Goal: Task Accomplishment & Management: Use online tool/utility

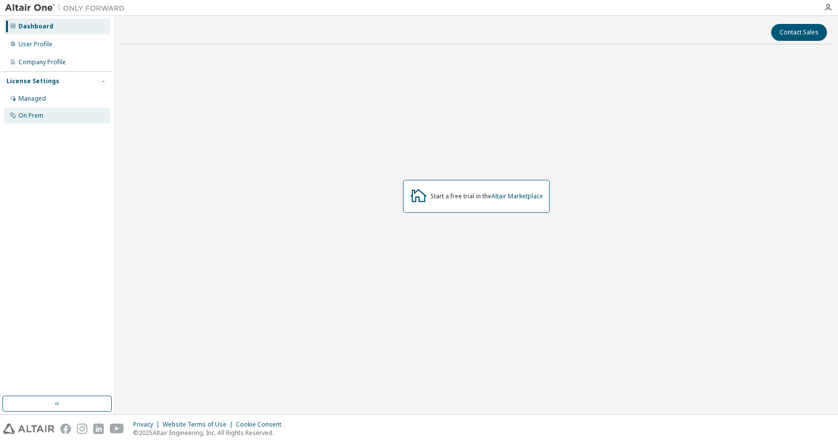
click at [49, 120] on div "On Prem" at bounding box center [57, 116] width 106 height 16
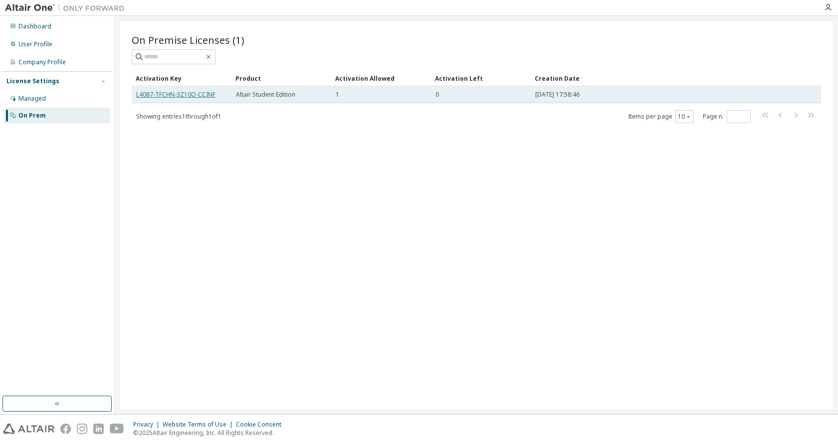
click at [180, 97] on link "L4087-TFCHN-3Z10O-CCINF" at bounding box center [175, 94] width 79 height 8
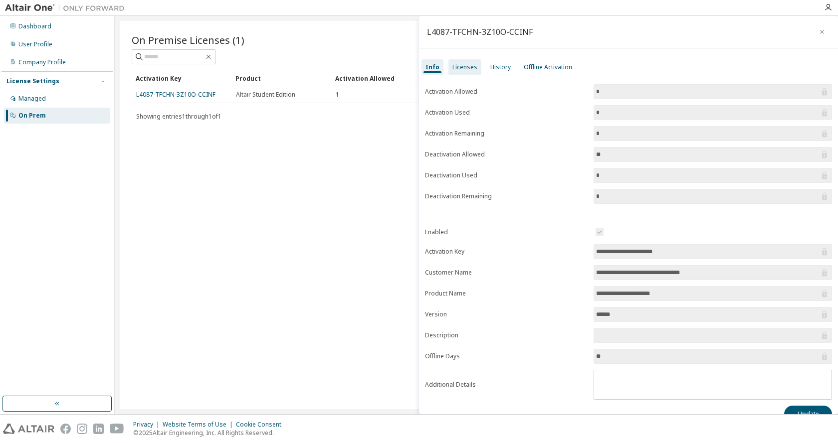
click at [471, 61] on div "Licenses" at bounding box center [464, 67] width 33 height 16
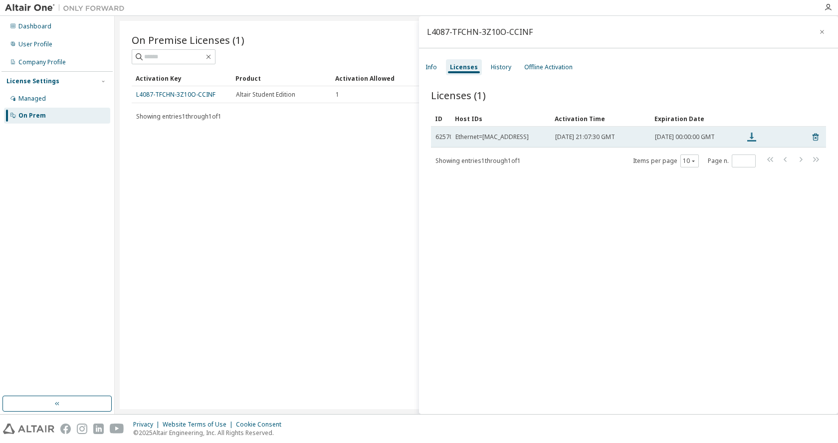
click at [756, 137] on icon at bounding box center [752, 137] width 12 height 12
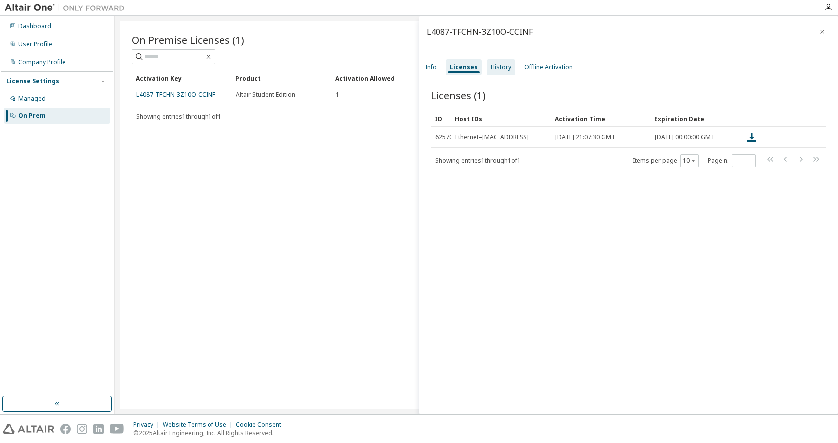
click at [500, 62] on div "History" at bounding box center [501, 67] width 28 height 16
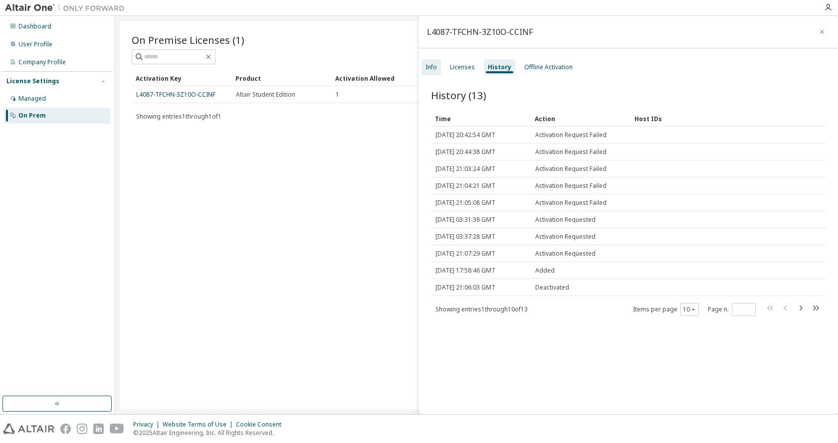
click at [432, 69] on div "Info" at bounding box center [430, 67] width 11 height 8
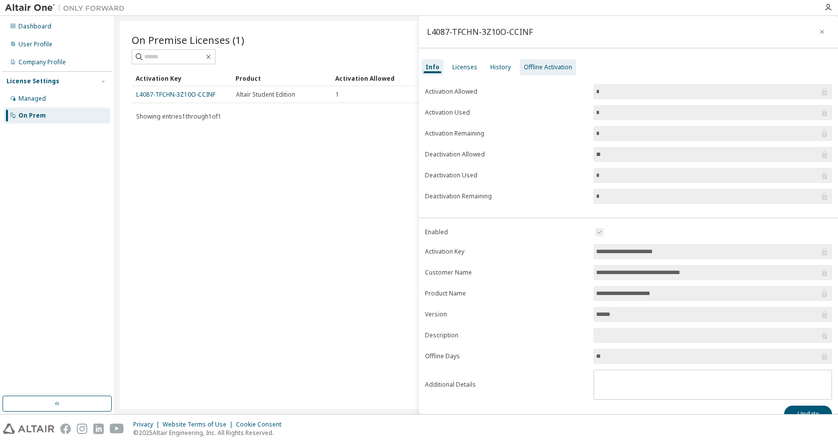
click at [556, 64] on div "Offline Activation" at bounding box center [548, 67] width 48 height 8
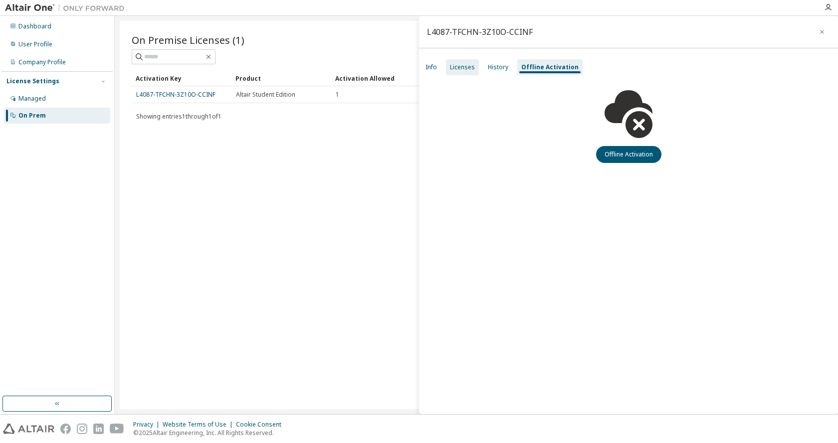
click at [446, 72] on div "Licenses" at bounding box center [462, 67] width 33 height 16
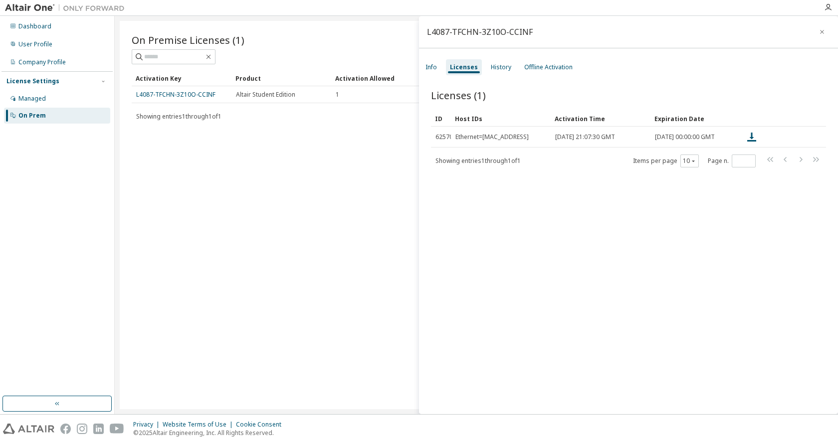
click at [529, 80] on div "Licenses (1) Clear Load Save Save As Field Operator Value Select filter Select …" at bounding box center [628, 253] width 419 height 354
click at [529, 65] on div "Offline Activation" at bounding box center [548, 67] width 48 height 8
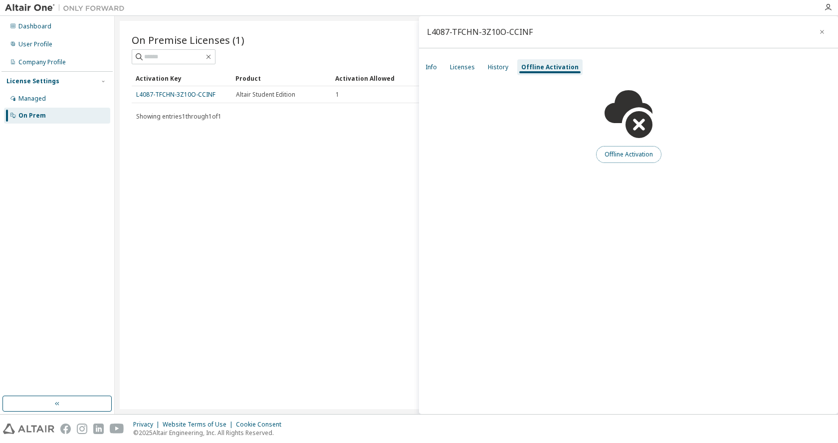
click at [623, 152] on button "Offline Activation" at bounding box center [628, 154] width 65 height 17
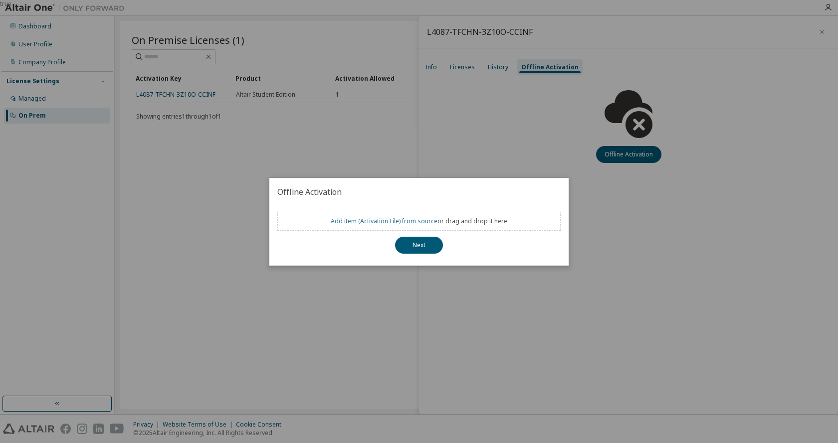
click at [387, 222] on link "Add item ( Activation File ) from source" at bounding box center [384, 221] width 107 height 8
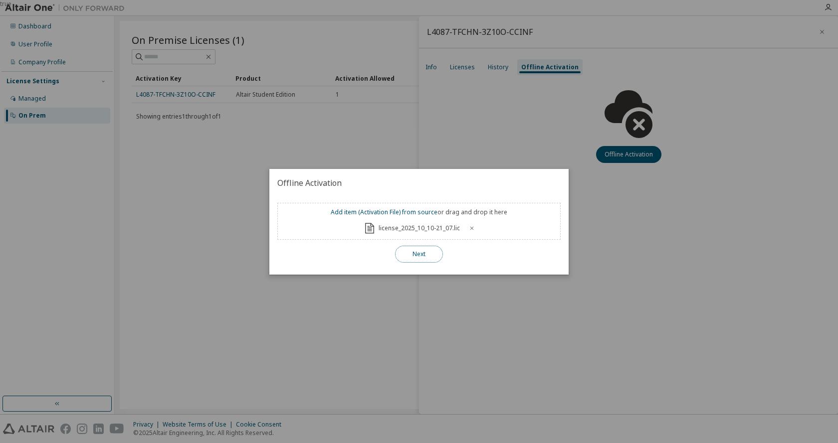
click at [416, 254] on button "Next" at bounding box center [419, 254] width 48 height 17
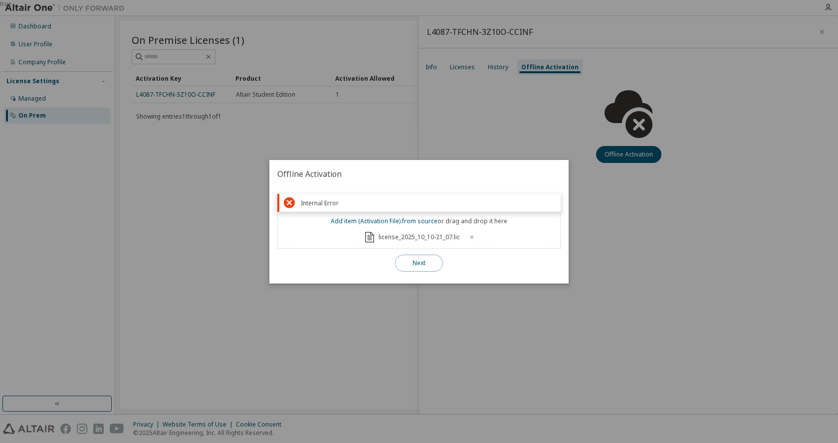
click at [419, 255] on button "Next" at bounding box center [419, 263] width 48 height 17
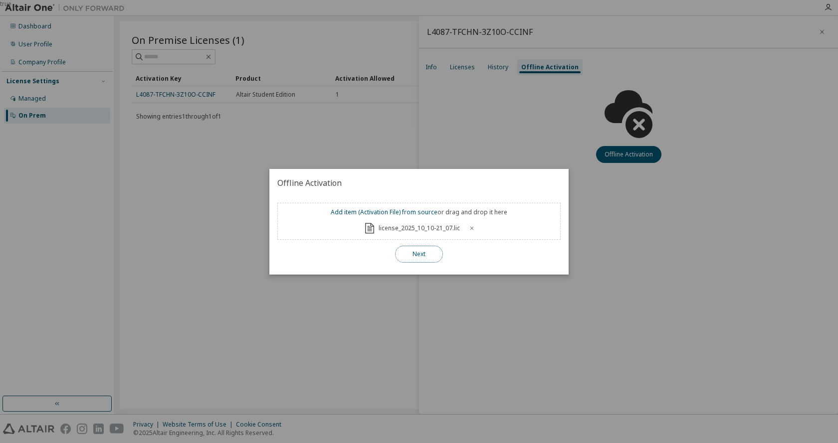
click at [419, 255] on button "Next" at bounding box center [419, 254] width 48 height 17
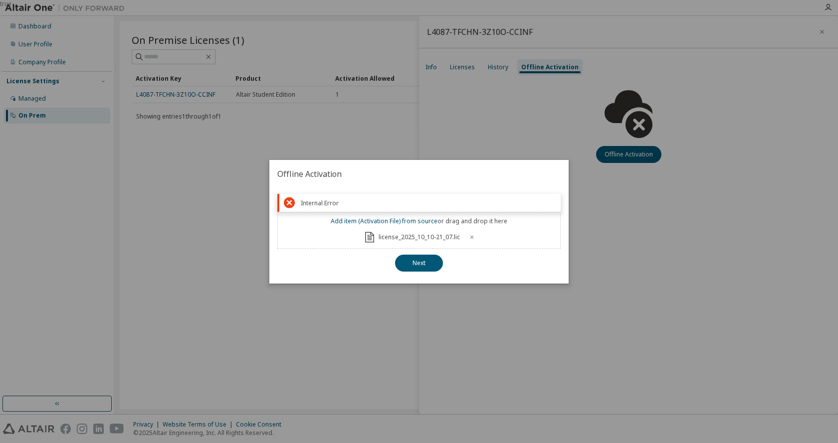
click at [517, 235] on div "Add item ( Activation File ) from source or drag and drop it here license_2025_…" at bounding box center [418, 230] width 283 height 37
click at [470, 236] on icon at bounding box center [472, 237] width 6 height 6
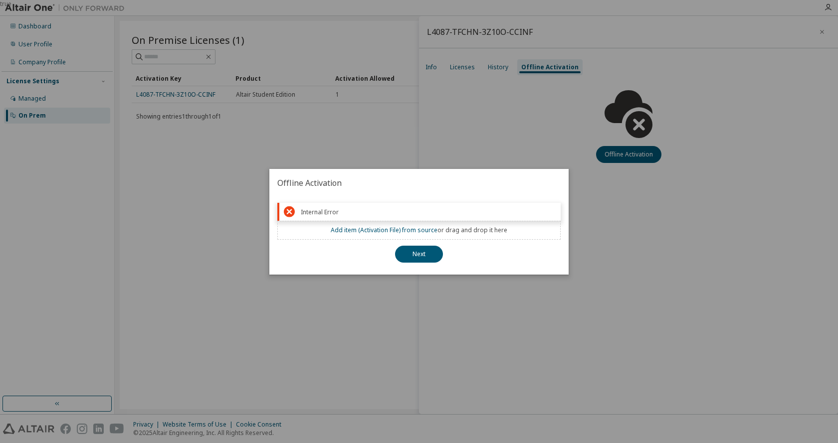
click at [493, 308] on div "true" at bounding box center [419, 221] width 838 height 443
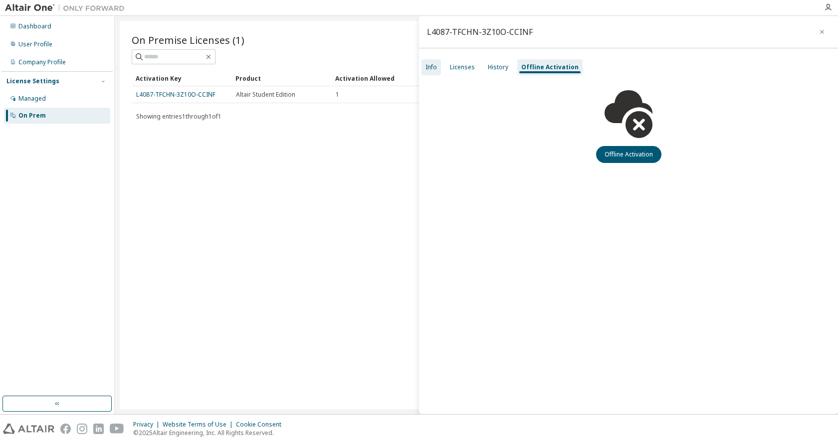
click at [439, 69] on div "Info" at bounding box center [430, 67] width 19 height 16
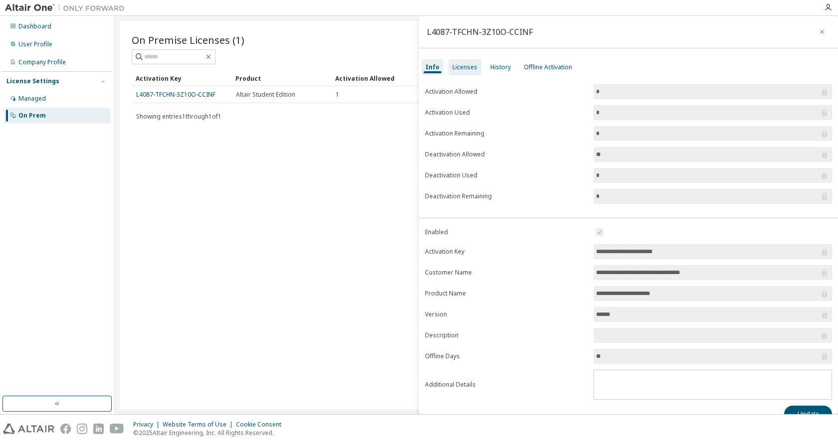
click at [473, 69] on div "Licenses" at bounding box center [464, 67] width 25 height 8
